Goal: Information Seeking & Learning: Learn about a topic

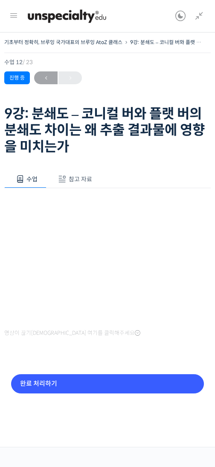
scroll to position [414, 0]
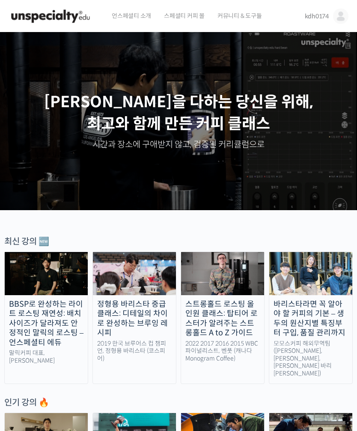
click at [338, 18] on img at bounding box center [340, 16] width 15 height 15
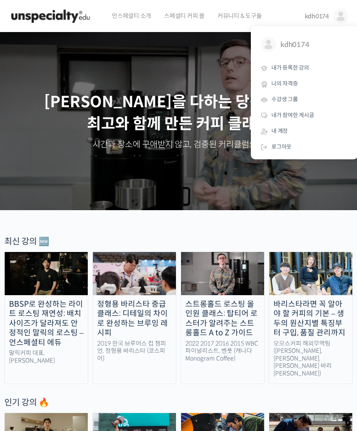
click at [299, 70] on span "내가 등록한 강의" at bounding box center [290, 67] width 38 height 7
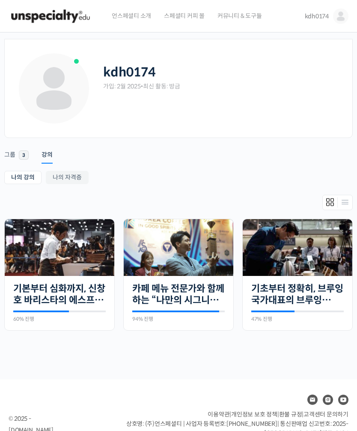
click at [308, 291] on link "기초부터 정확히, 브루잉 국가대표의 브루잉 AtoZ 클래스" at bounding box center [297, 295] width 92 height 24
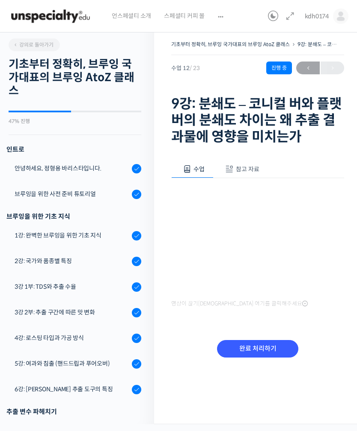
scroll to position [383, 0]
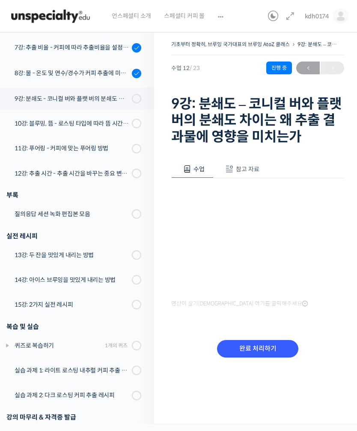
click at [271, 348] on input "완료 처리하기" at bounding box center [257, 349] width 81 height 18
click at [350, 284] on div "기초부터 정확히, 브루잉 국가대표의 브루잉 AtoZ 클래스 9강: 분쇄도 – 코니컬 버와 플랫 버의 분쇄도 차이는 왜 추출 결과물에 영향을 미…" at bounding box center [257, 225] width 207 height 399
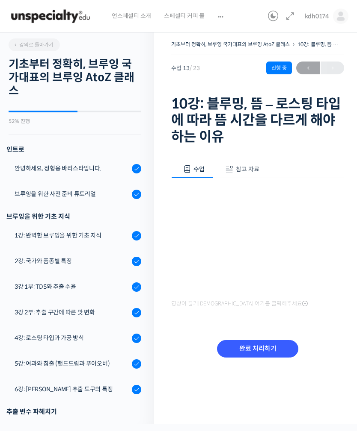
scroll to position [384, 0]
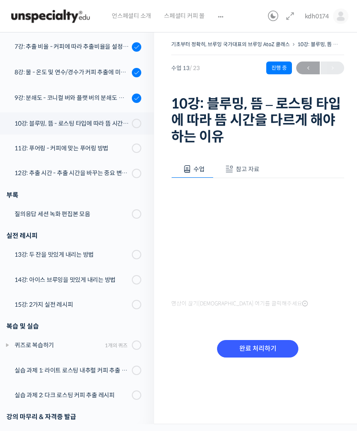
click at [248, 173] on button "참고 자료" at bounding box center [240, 169] width 55 height 18
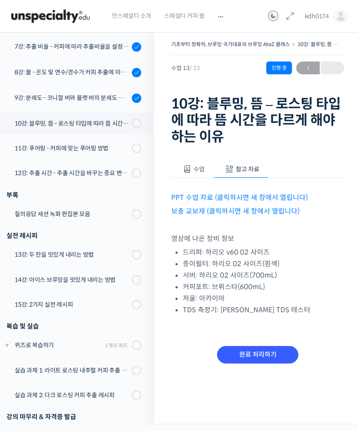
click at [268, 199] on link "PPT 수업 자료 (클릭하시면 새 창에서 열립니다)" at bounding box center [239, 197] width 136 height 9
click at [277, 212] on link "보충 교보재 (클릭하시면 새 창에서 열립니다)" at bounding box center [235, 211] width 128 height 9
